Goal: Task Accomplishment & Management: Complete application form

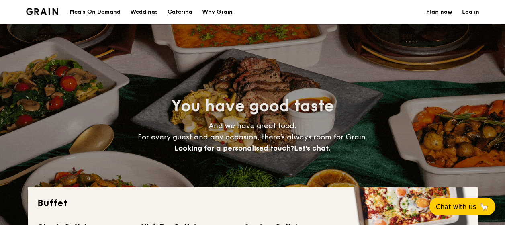
select select
type input "Valerie"
select select
type input "Valerie"
select select
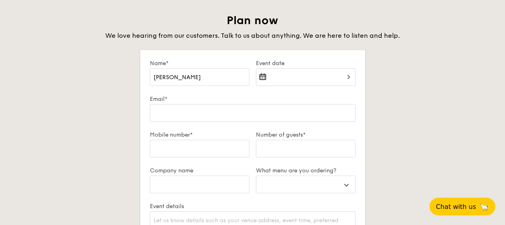
type input "Valerie Ne"
select select
type input "Valerie Neo"
select select
type input "Valerie Neo"
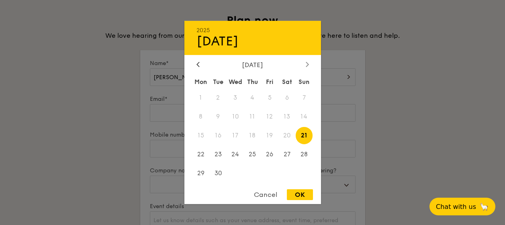
click at [307, 61] on div at bounding box center [307, 65] width 7 height 8
click at [219, 115] on span "7" at bounding box center [217, 116] width 17 height 17
click at [295, 197] on div "OK" at bounding box center [300, 194] width 26 height 11
type input "[DATE]"
select select
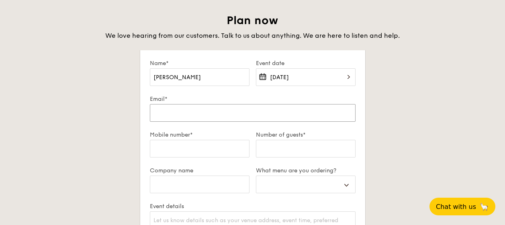
click at [194, 111] on input "Email*" at bounding box center [253, 113] width 206 height 18
type input "V"
select select
type input "Va"
select select
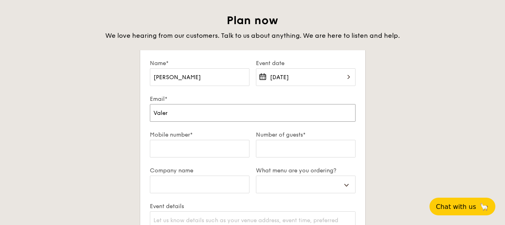
type input "Valeri"
select select
type input "Valerie"
select select
type input "Valerie_"
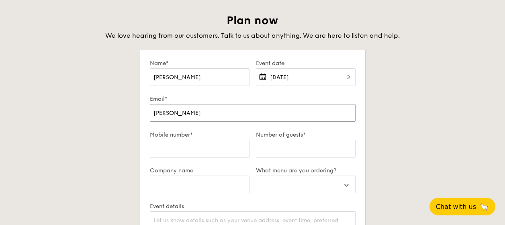
select select
type input "Valerie_N"
select select
type input "Valerie_Ne"
select select
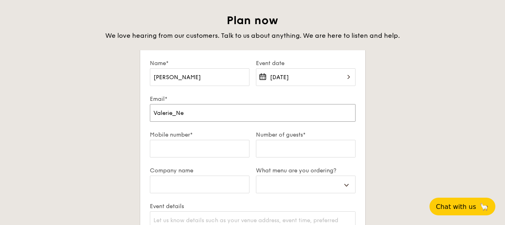
type input "Valerie_Neo"
select select
type input "Valerie_Neo@"
select select
type input "Valerie_Neo@m"
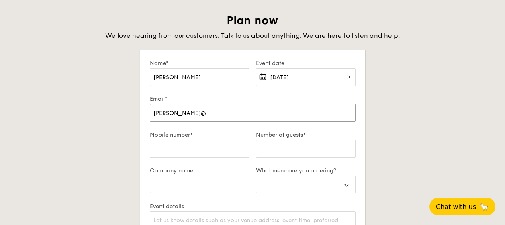
select select
type input "Valerie_Neo@mt"
select select
type input "Valerie_Neo@mti"
select select
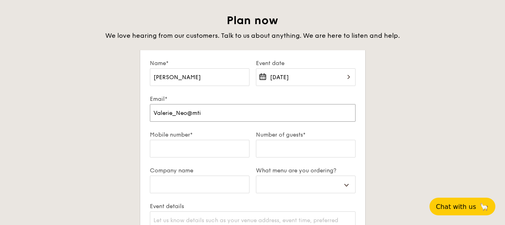
type input "Valerie_Neo@mti."
select select
type input "Valerie_Neo@mti.g"
select select
type input "Valerie_Neo@mti.go"
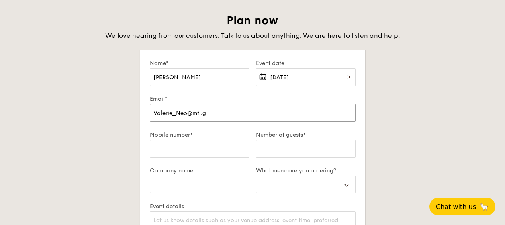
select select
type input "Valerie_Neo@mti.gov"
select select
type input "Valerie_Neo@mti.gov.sgv"
select select
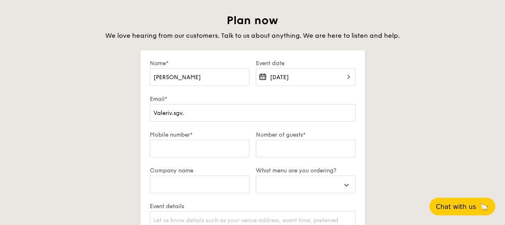
type input "Valerv.sgv."
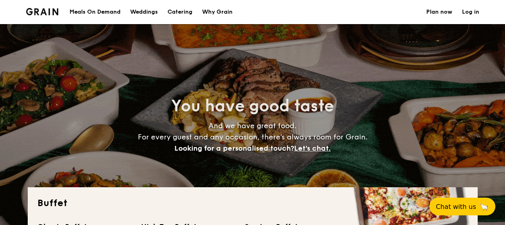
select select
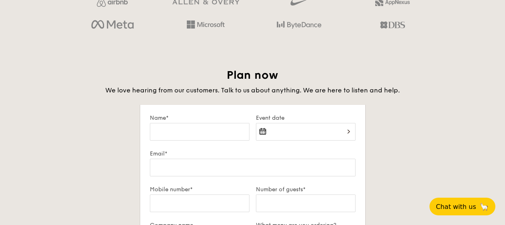
scroll to position [1339, 0]
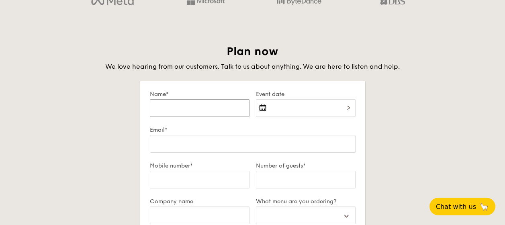
click at [192, 114] on input "Name*" at bounding box center [200, 108] width 100 height 18
type input "[PERSON_NAME] [PERSON_NAME] Neo [PERSON_NAME] Hway"
type input "[EMAIL_ADDRESS][DOMAIN_NAME]"
select select
type input "98779854"
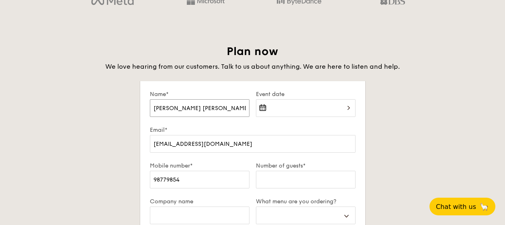
type input "Ministry of Trade & Industry"
select select
click at [343, 107] on input "Event date" at bounding box center [306, 108] width 100 height 18
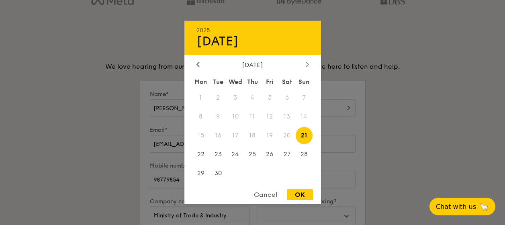
click at [309, 65] on div at bounding box center [307, 65] width 7 height 8
click at [219, 118] on span "7" at bounding box center [217, 116] width 17 height 17
click at [298, 194] on div "OK" at bounding box center [300, 194] width 26 height 11
type input "[DATE]"
select select
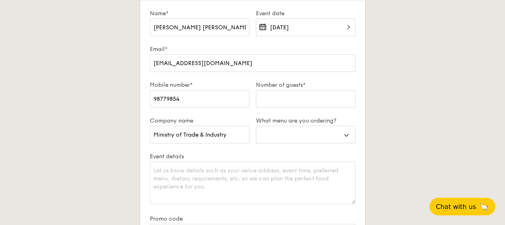
scroll to position [1410, 0]
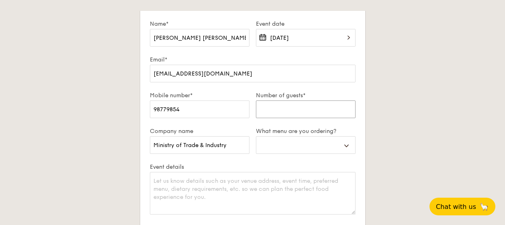
click at [330, 111] on input "Number of guests*" at bounding box center [306, 110] width 100 height 18
type input "1"
select select
type input "12"
select select
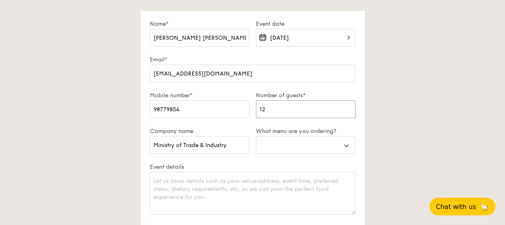
type input "12"
select select "mealBoxes"
click at [238, 184] on textarea "Event details" at bounding box center [253, 193] width 206 height 43
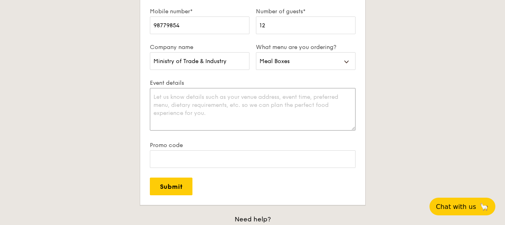
scroll to position [1541, 0]
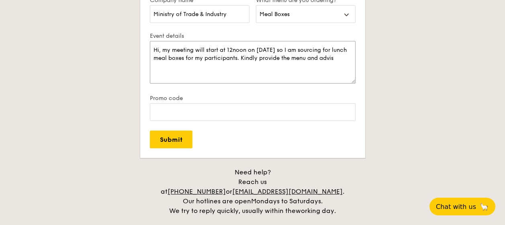
type textarea "Hi, my meeting will start at 12noon on [DATE] so I am sourcing for lunch meal b…"
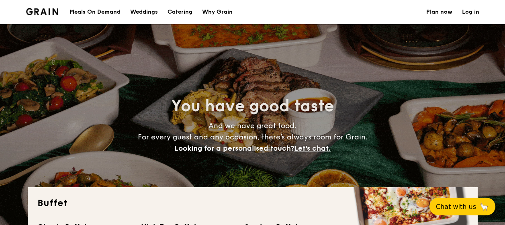
select select
